Goal: Task Accomplishment & Management: Use online tool/utility

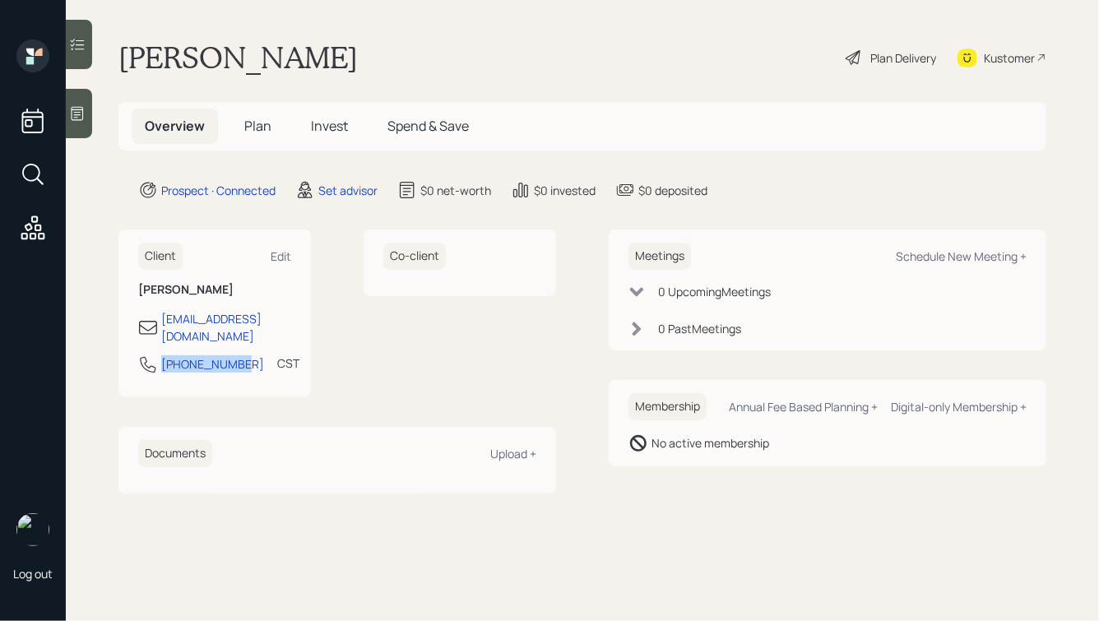
drag, startPoint x: 234, startPoint y: 355, endPoint x: 118, endPoint y: 355, distance: 116.0
click at [118, 355] on main "[PERSON_NAME] Plan Delivery Kustomer Overview Plan Invest Spend & Save Prospect…" at bounding box center [582, 310] width 1033 height 621
copy div "[PHONE_NUMBER]"
click at [925, 267] on div "Meetings Schedule New Meeting +" at bounding box center [828, 256] width 398 height 27
click at [931, 261] on div "Schedule New Meeting +" at bounding box center [961, 256] width 131 height 16
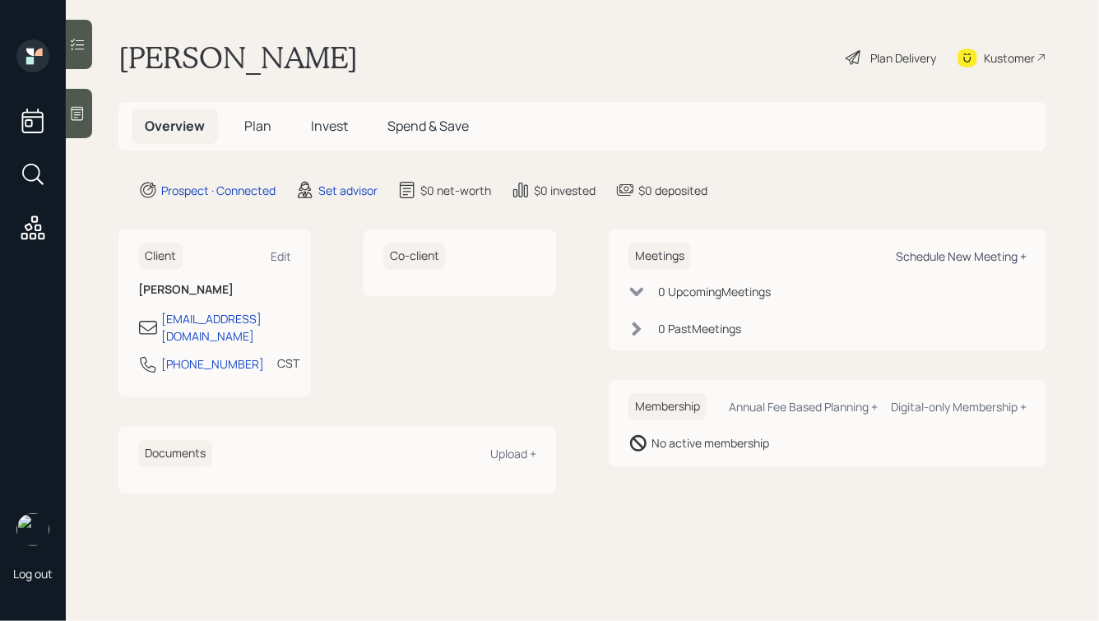
select select "round-[PERSON_NAME]"
